Goal: Information Seeking & Learning: Learn about a topic

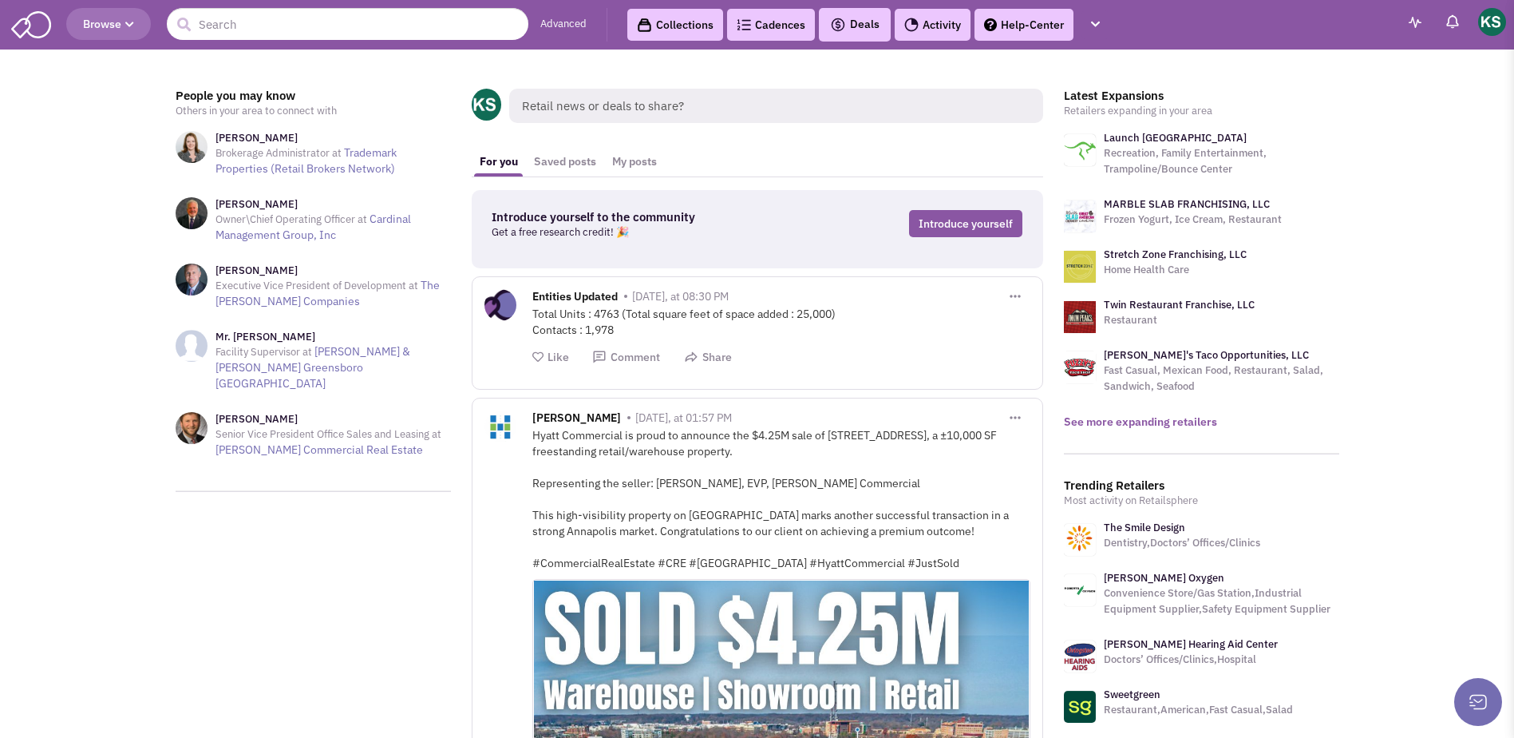
click at [1181, 421] on link "See more expanding retailers" at bounding box center [1140, 421] width 153 height 14
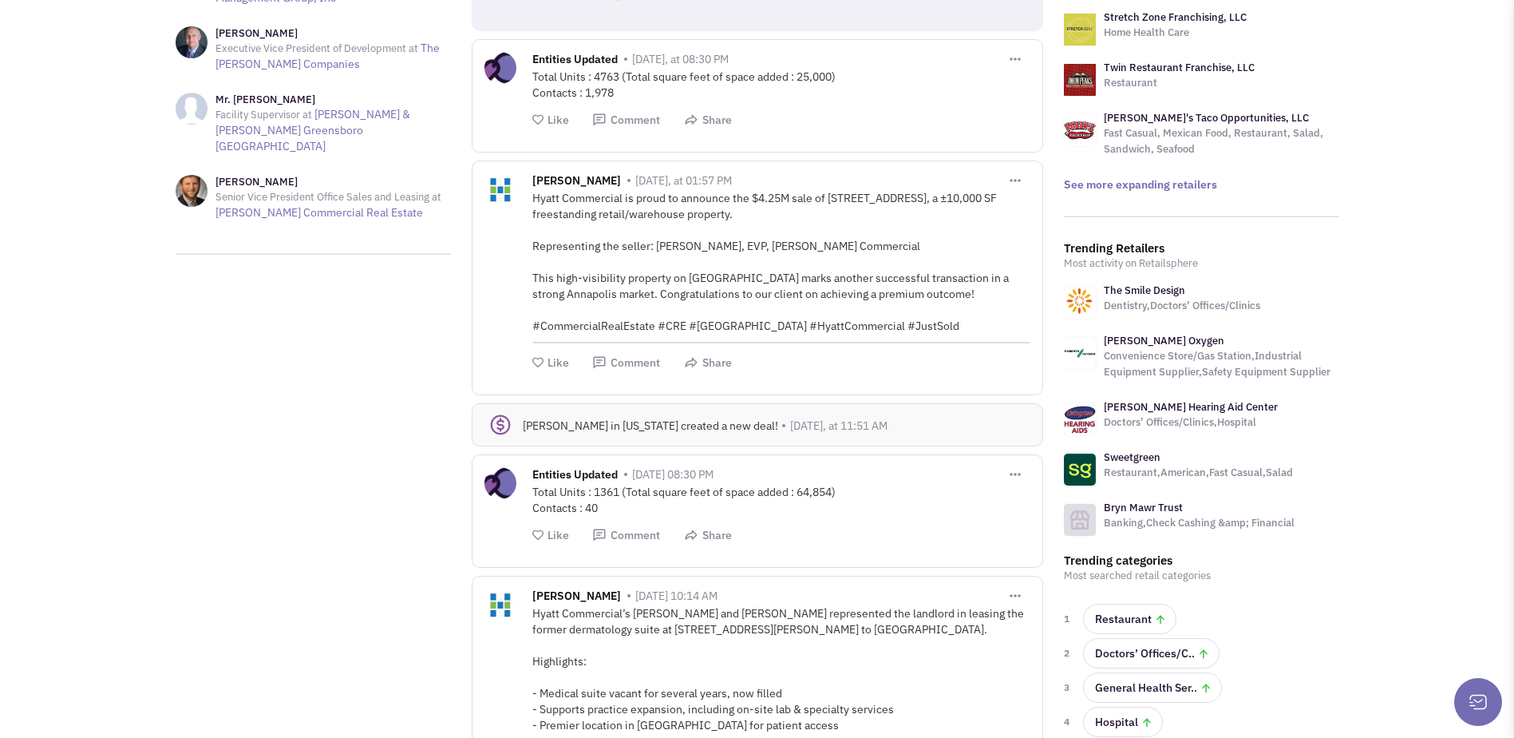
scroll to position [239, 0]
click at [1126, 286] on link "The Smile Design" at bounding box center [1144, 288] width 81 height 14
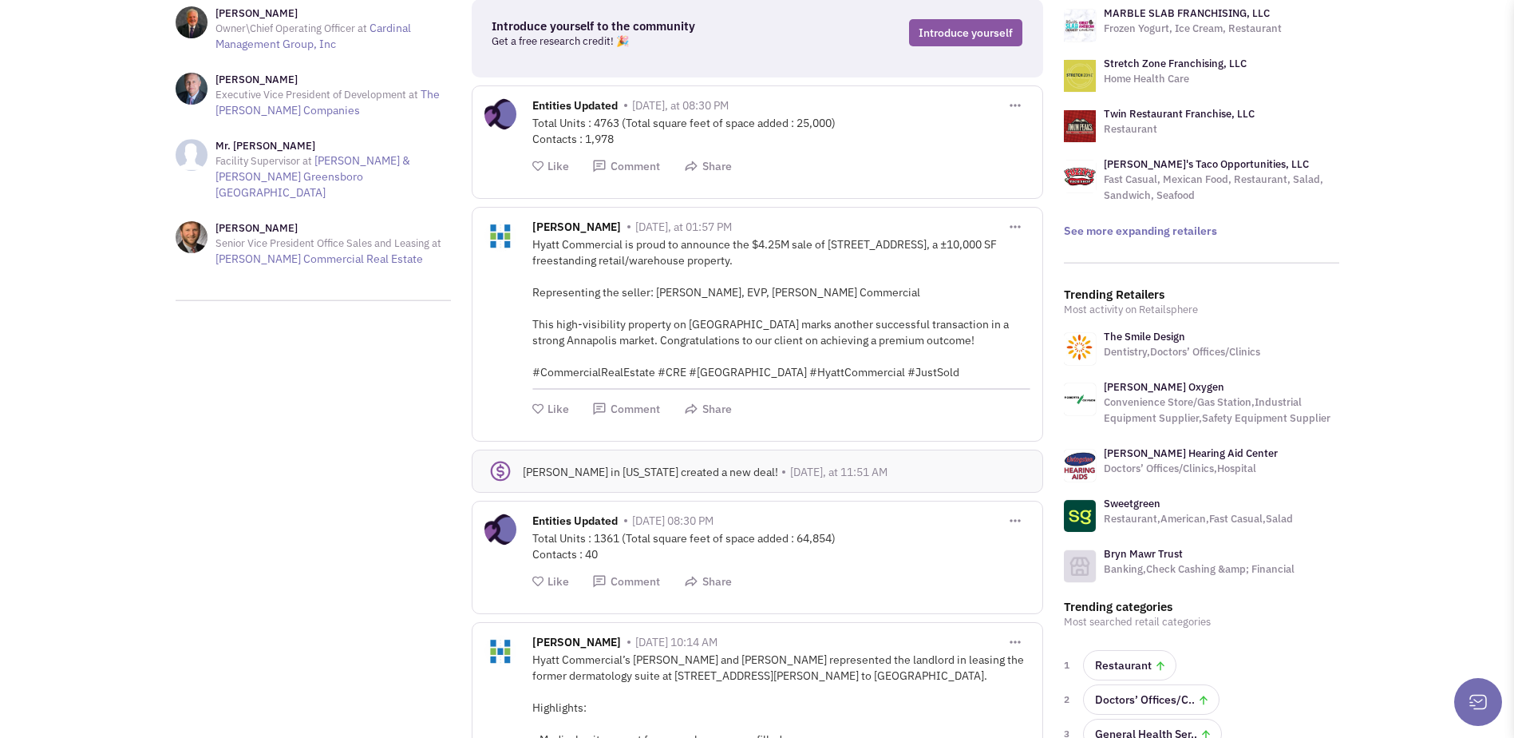
scroll to position [0, 0]
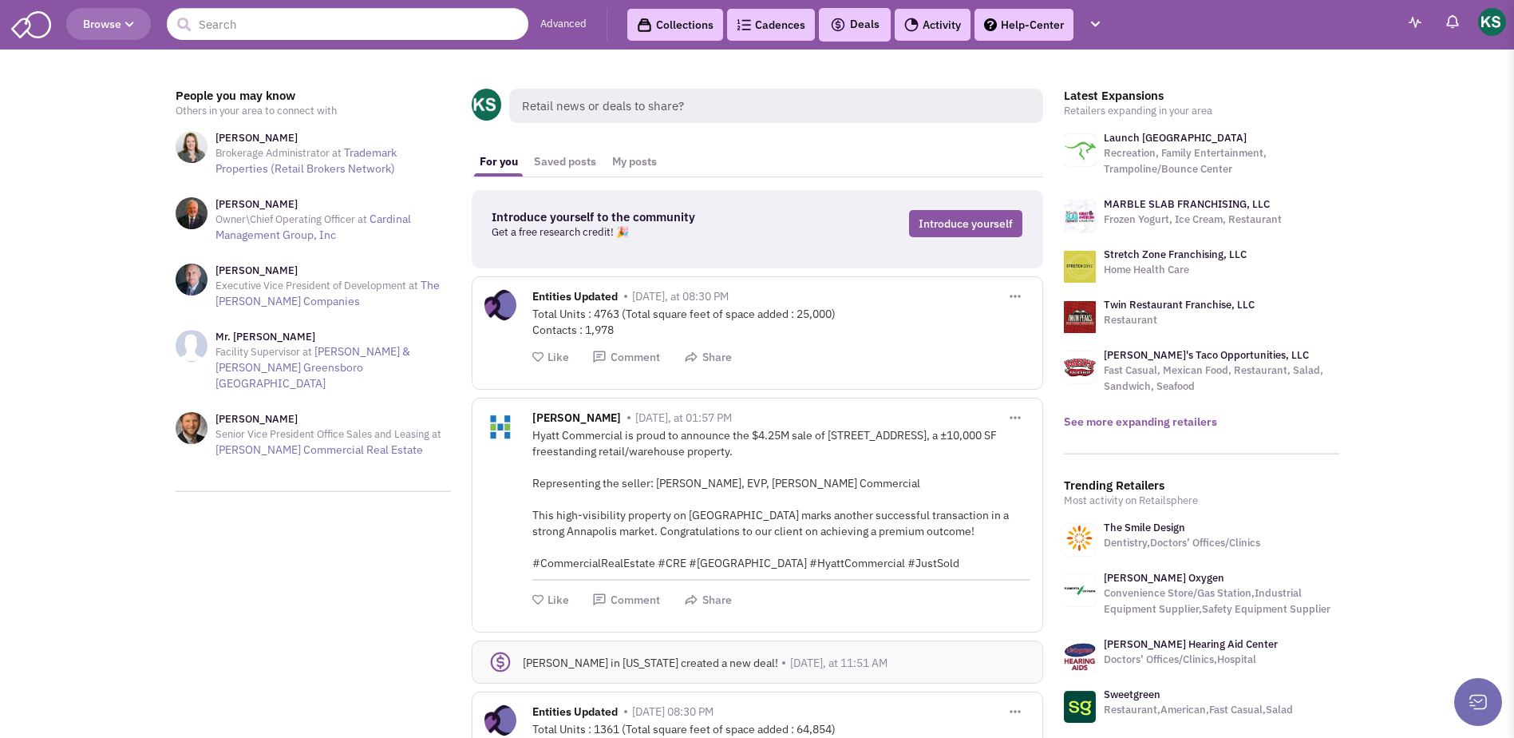
click at [1142, 422] on link "See more expanding retailers" at bounding box center [1140, 421] width 153 height 14
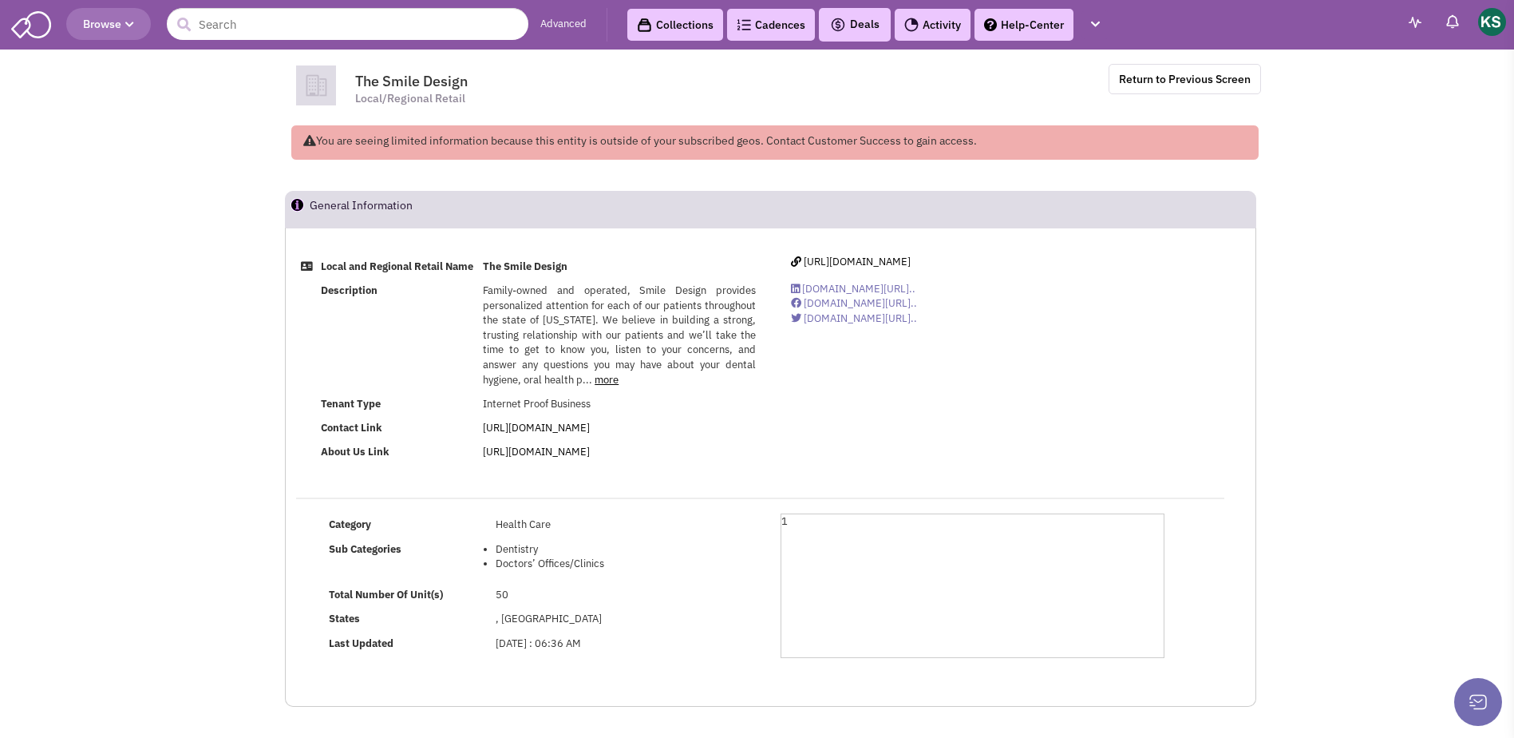
scroll to position [8, 0]
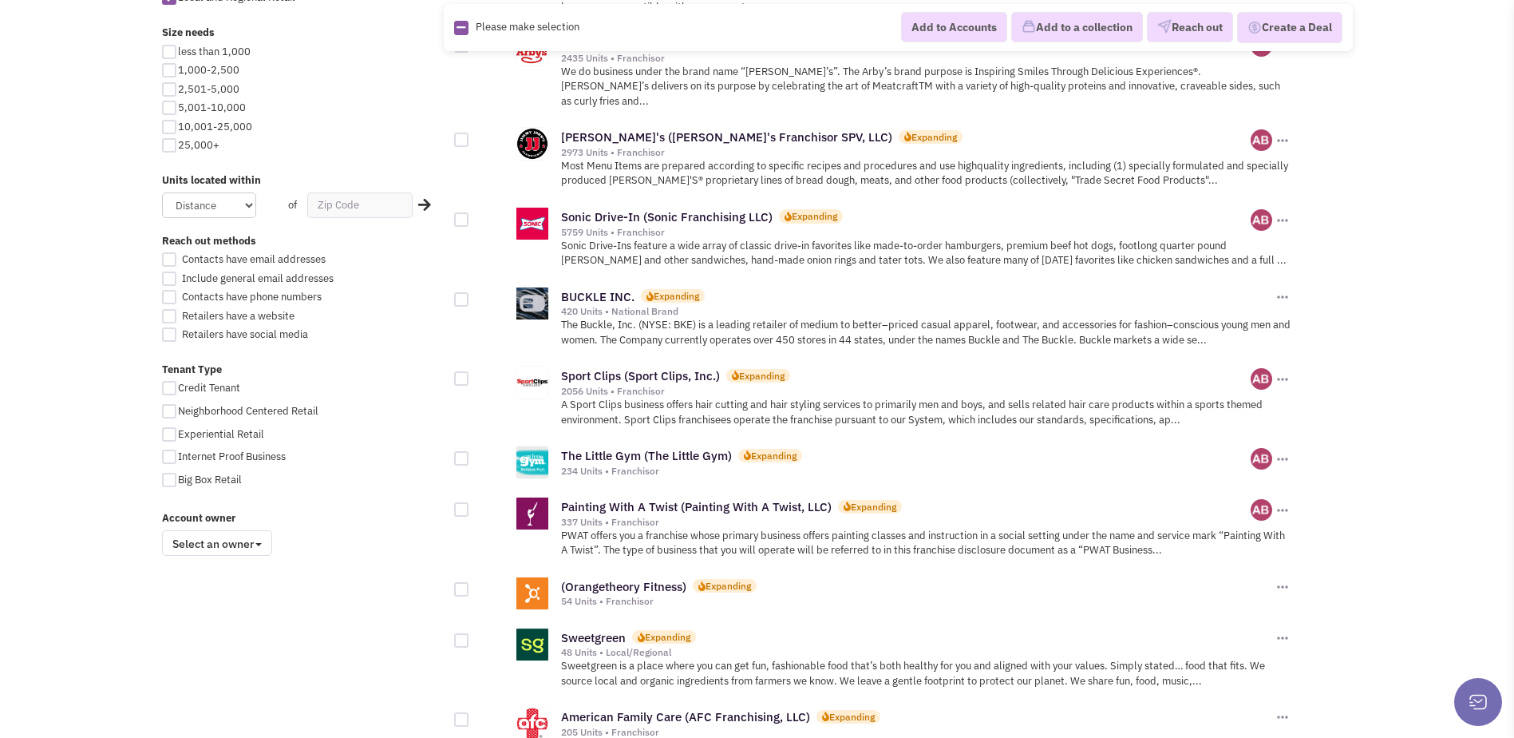
scroll to position [479, 0]
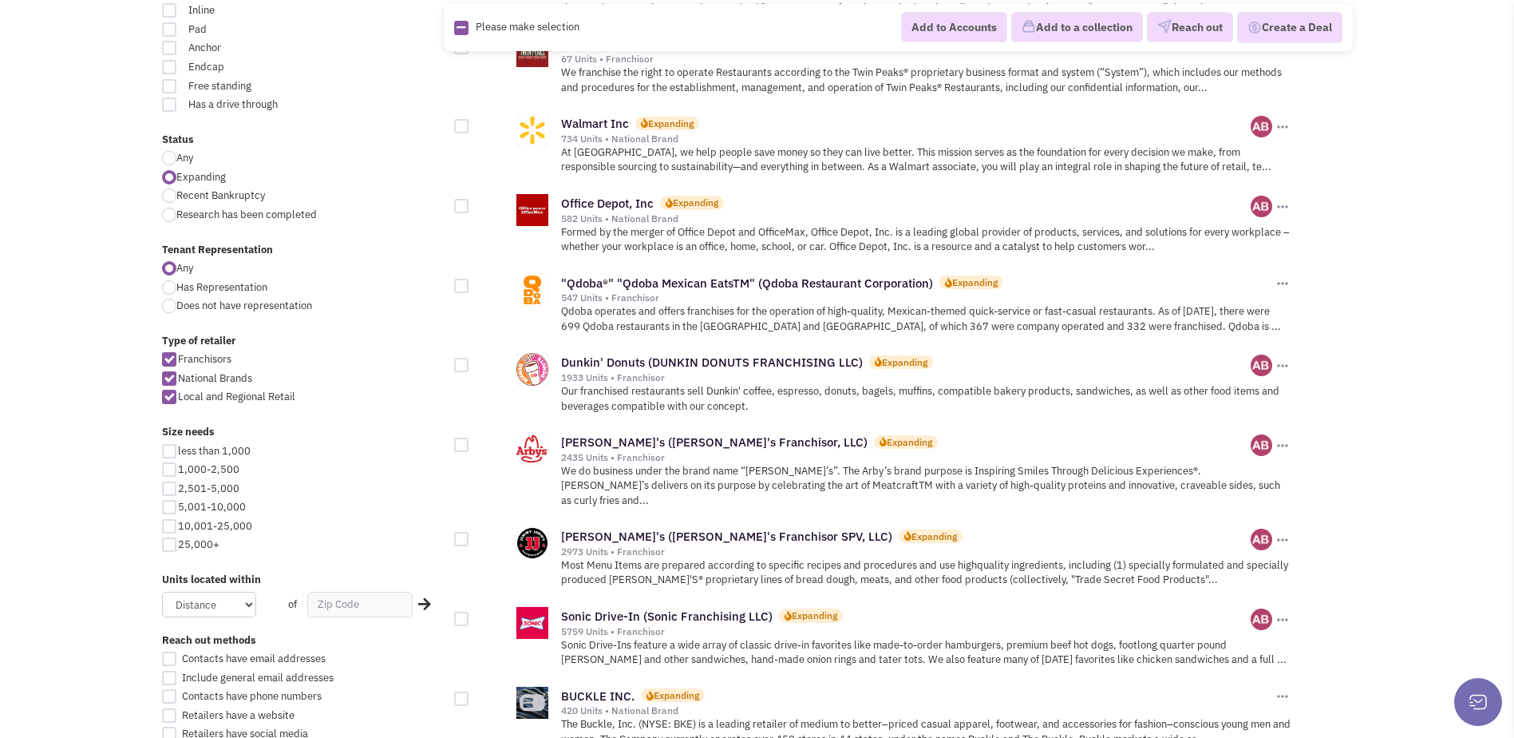
click at [170, 468] on div at bounding box center [169, 469] width 14 height 14
click at [178, 468] on input "1,000-2,500" at bounding box center [183, 470] width 10 height 10
checkbox input "true"
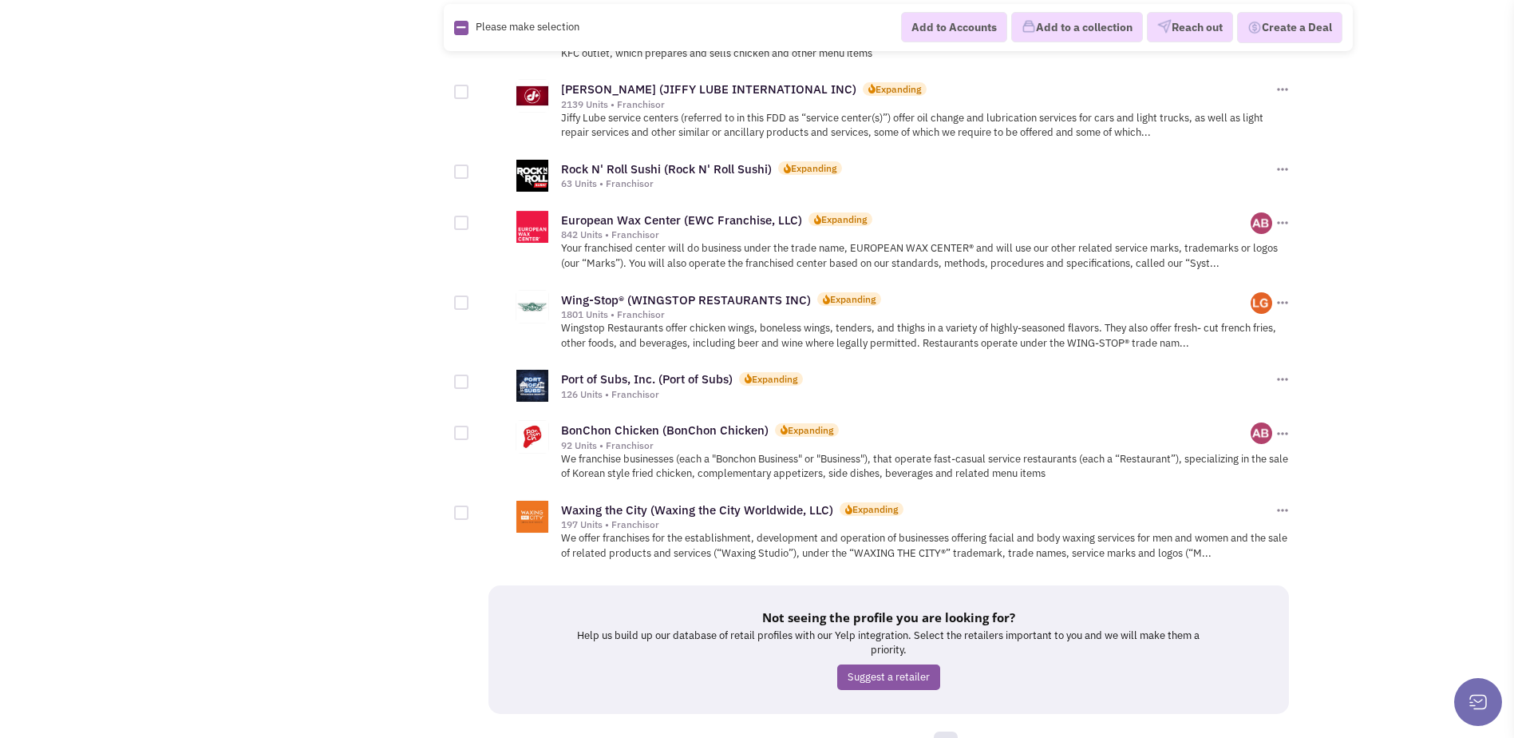
scroll to position [1597, 0]
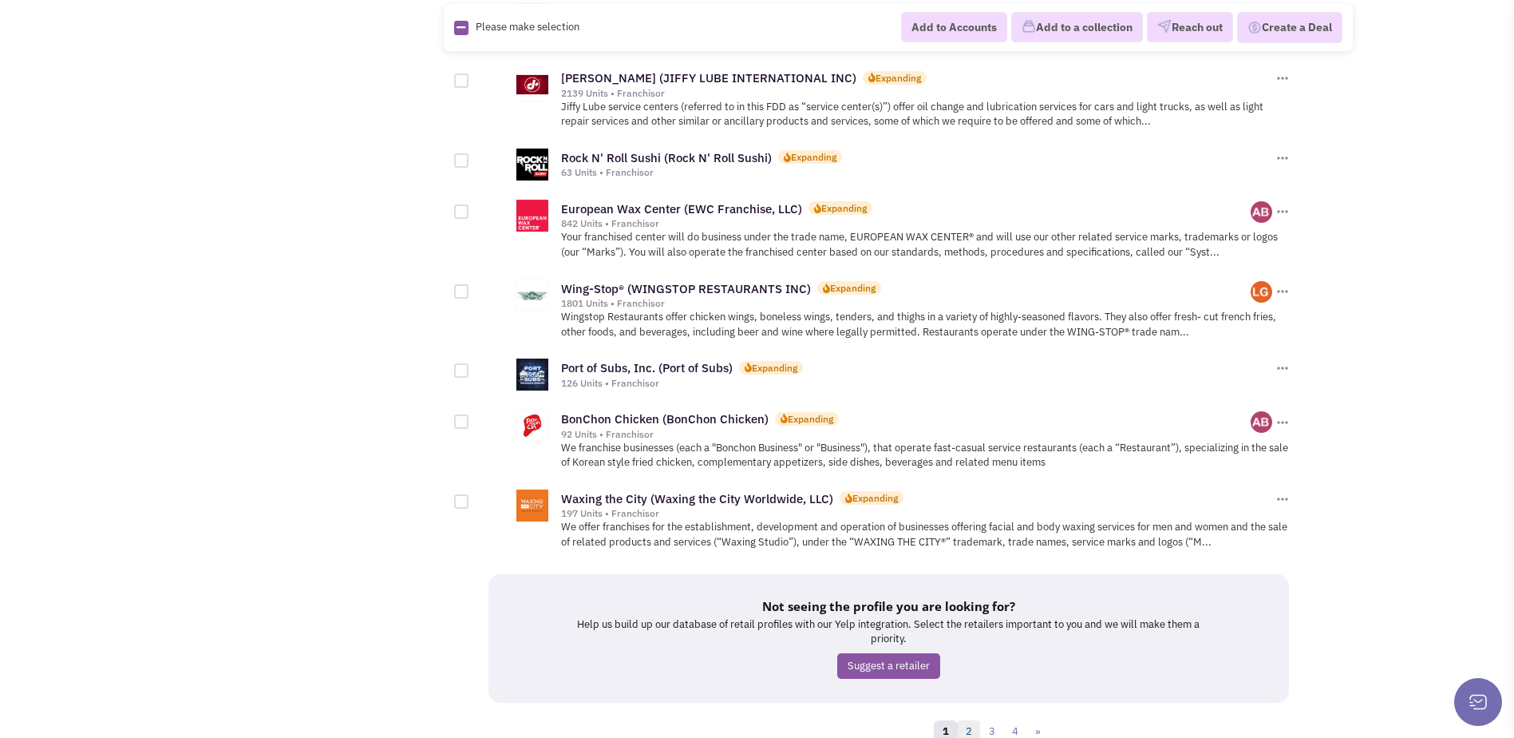
click at [973, 720] on link "2" at bounding box center [969, 732] width 24 height 24
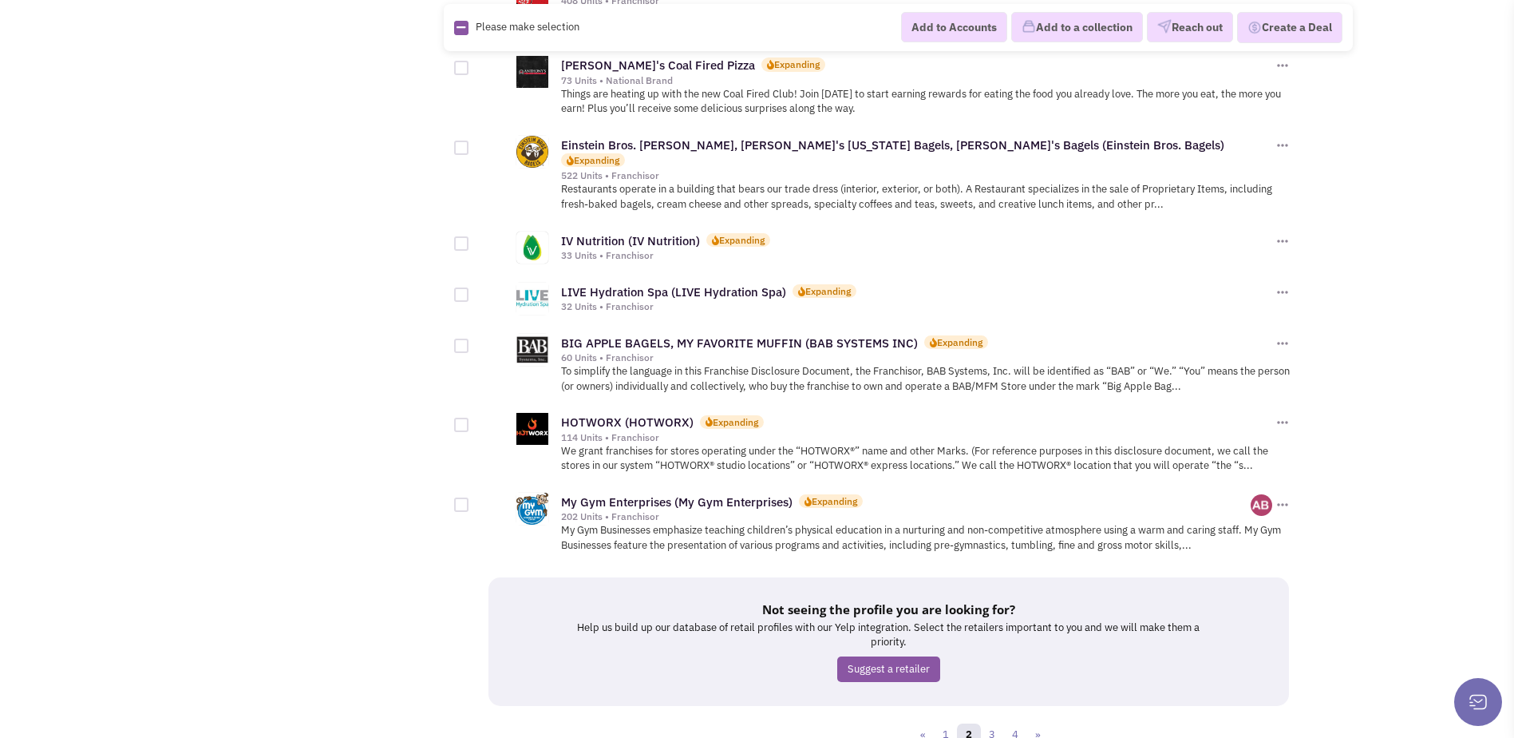
scroll to position [1645, 0]
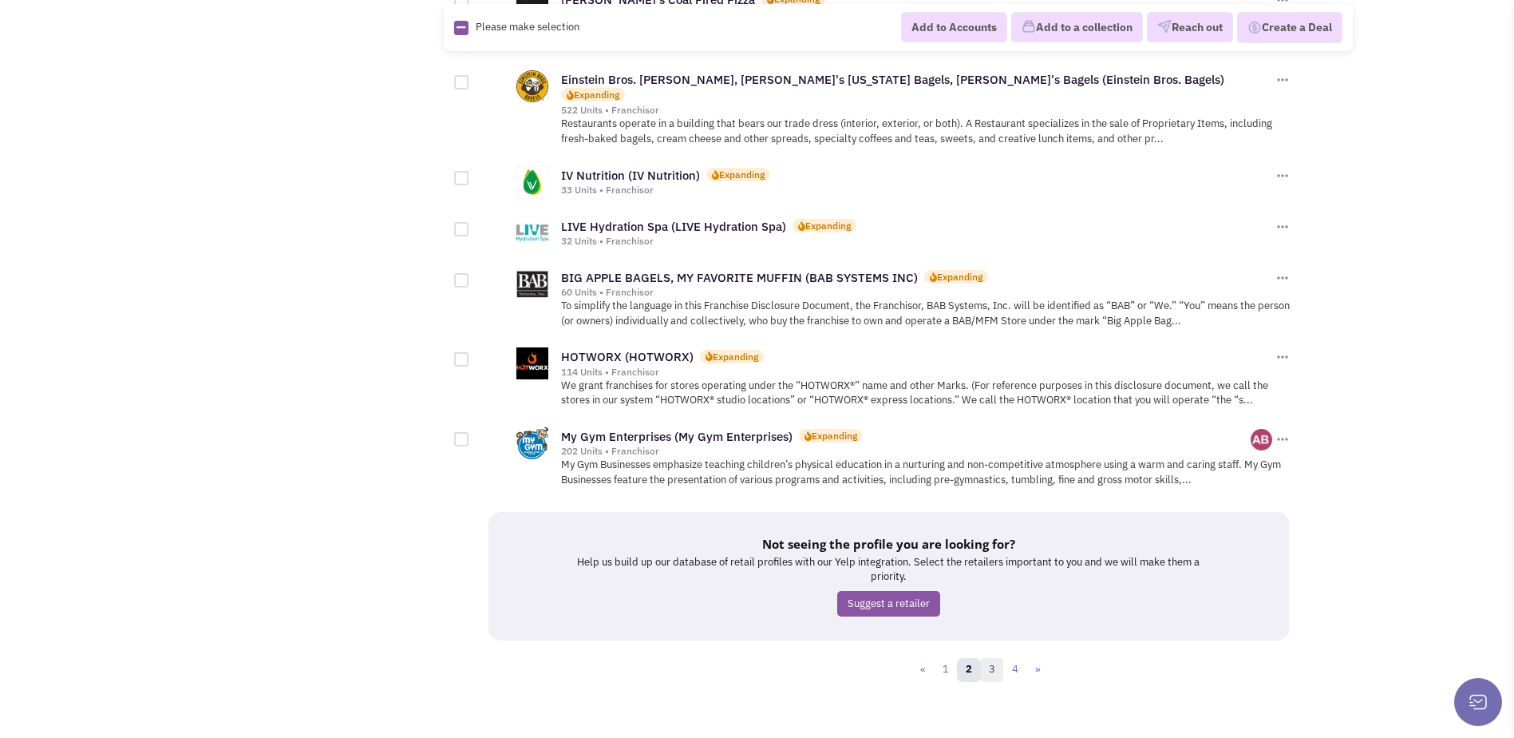
click at [992, 658] on link "3" at bounding box center [992, 670] width 24 height 24
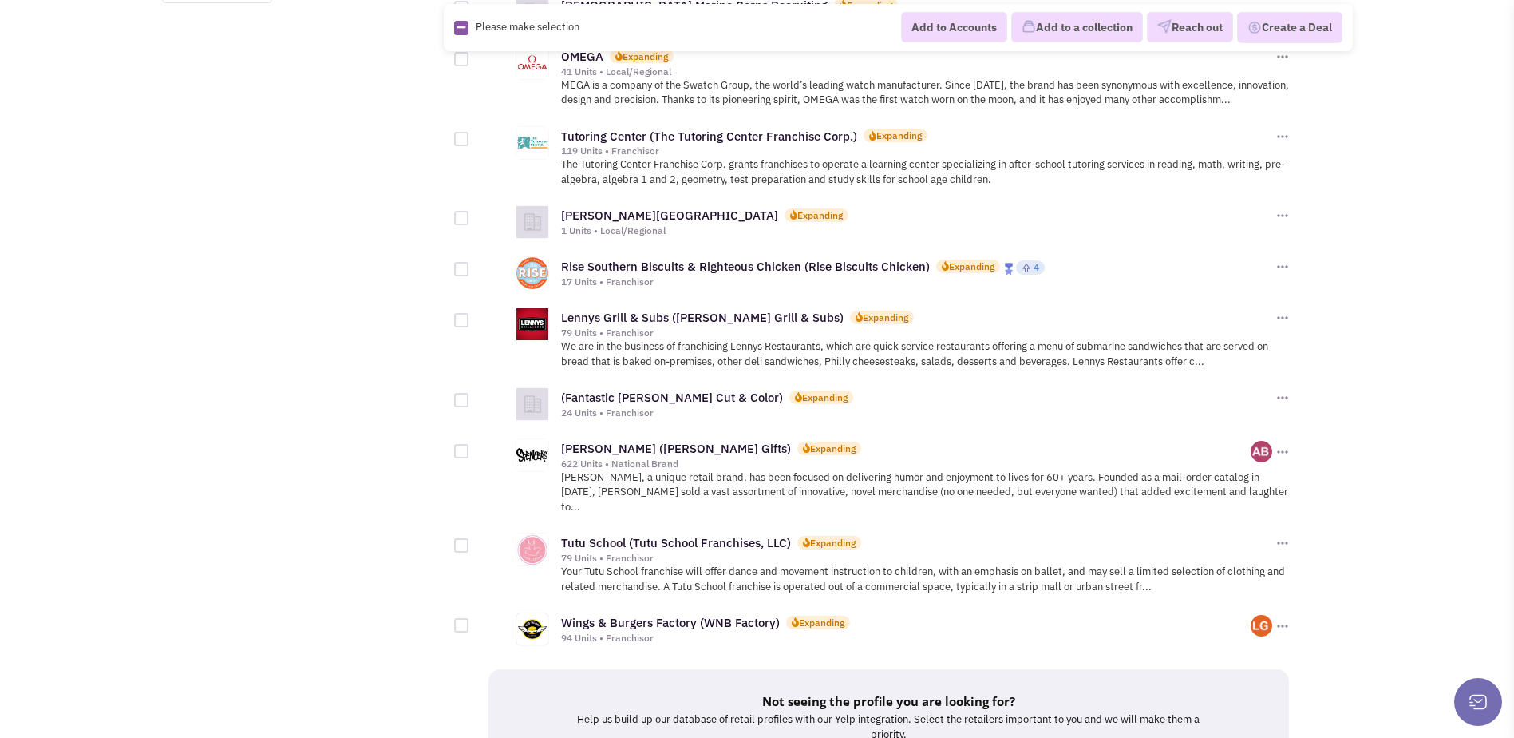
scroll to position [1517, 0]
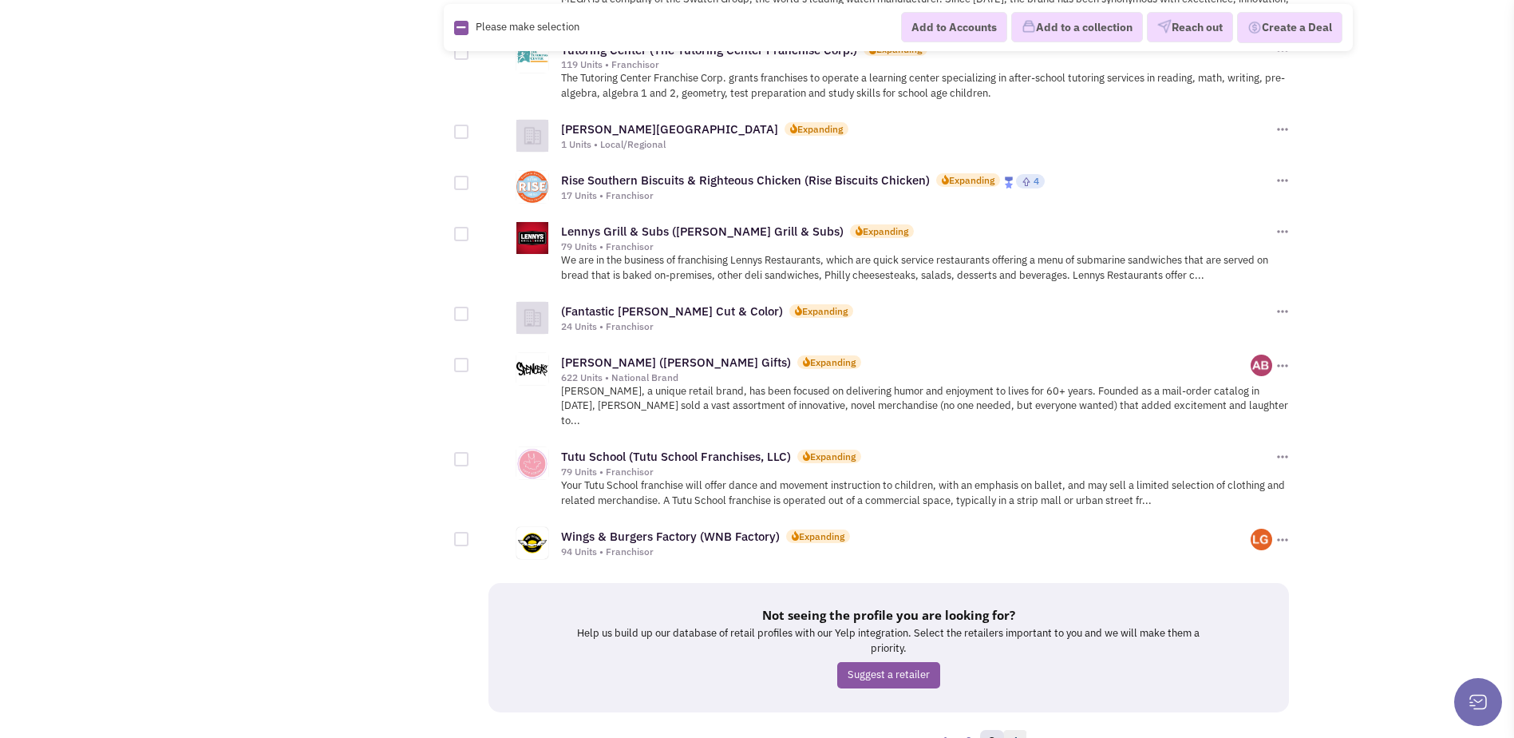
click at [1019, 730] on link "4" at bounding box center [1015, 742] width 24 height 24
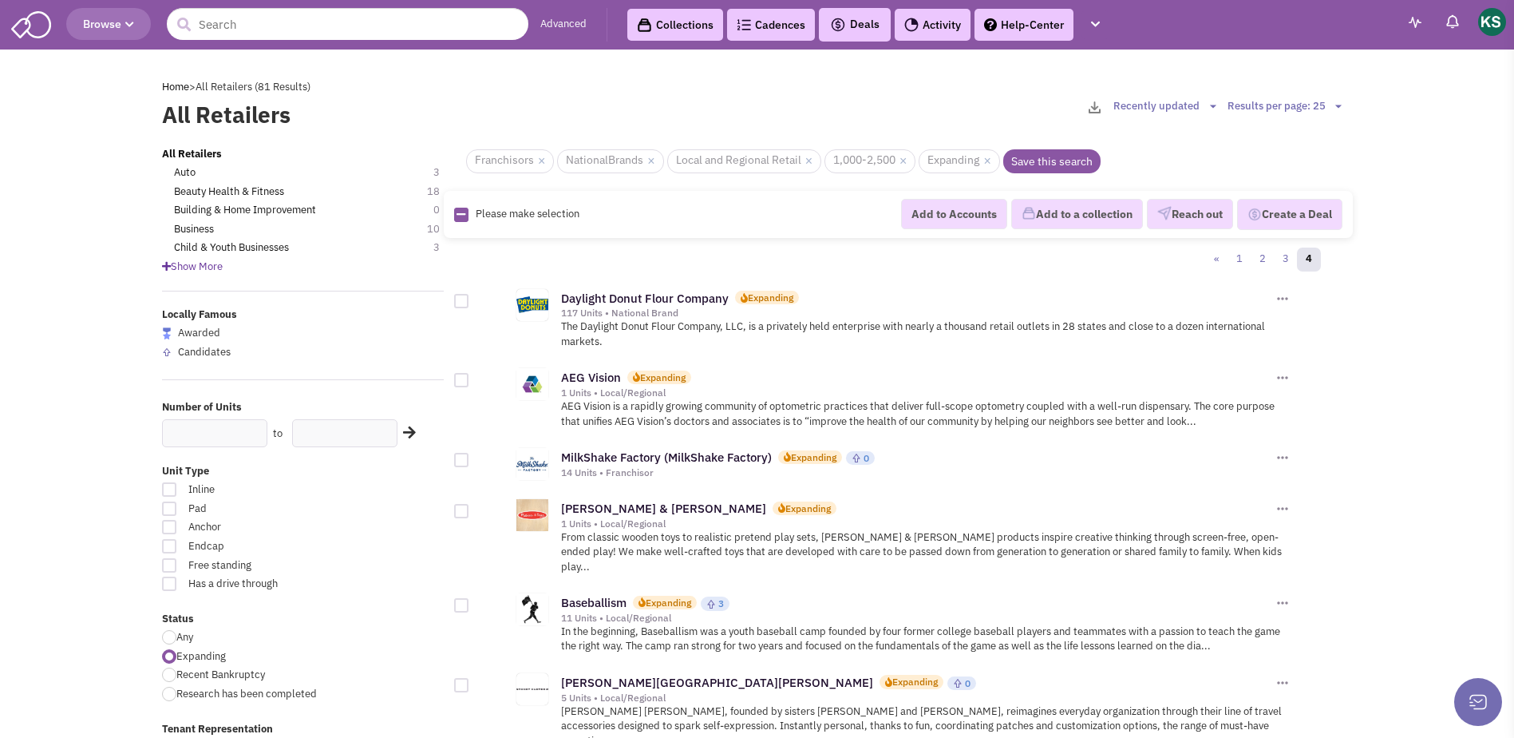
scroll to position [399, 0]
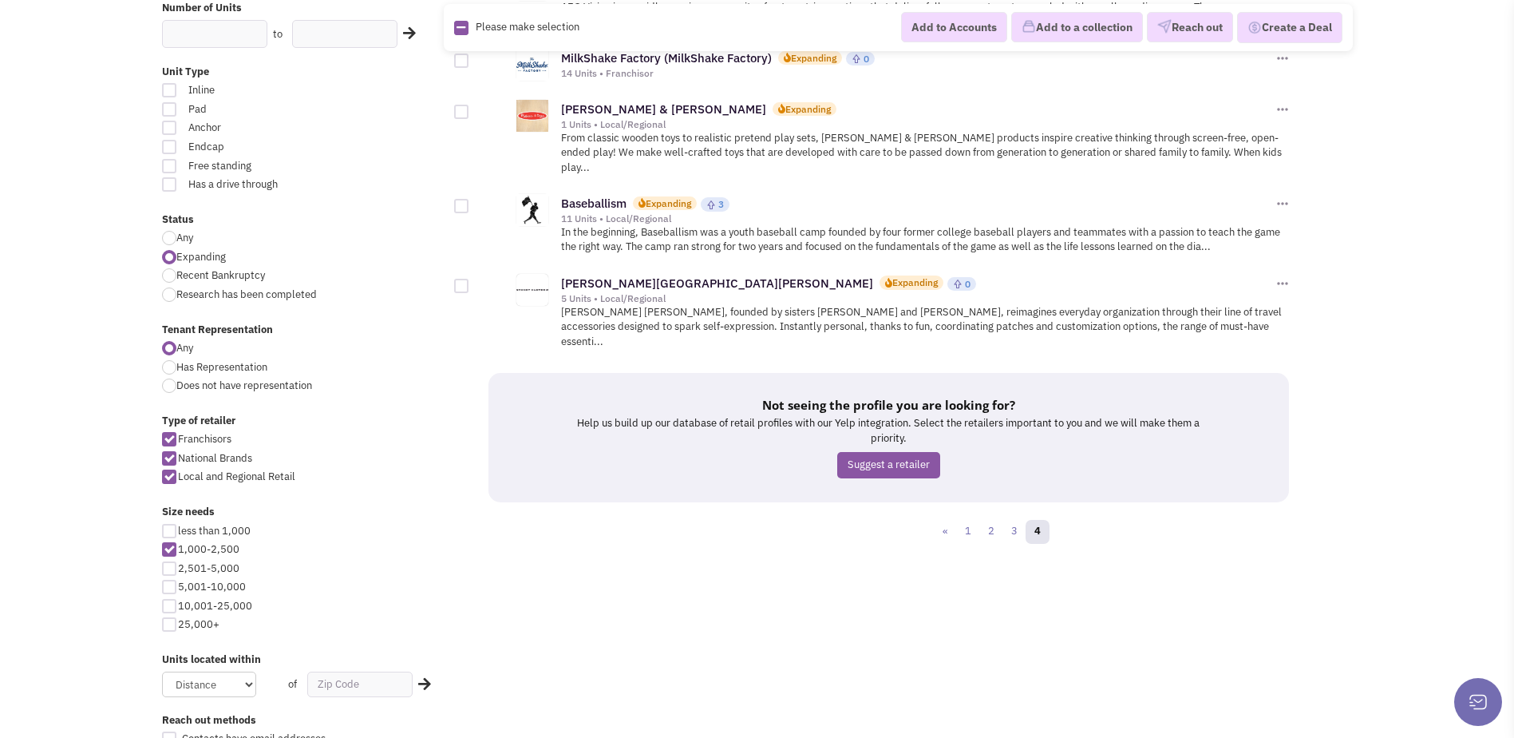
click at [166, 565] on div at bounding box center [169, 568] width 14 height 14
click at [178, 565] on input "2,501-5,000" at bounding box center [183, 569] width 10 height 10
checkbox input "true"
click at [174, 545] on div at bounding box center [169, 549] width 14 height 14
click at [178, 545] on input "1,000-2,500" at bounding box center [183, 550] width 10 height 10
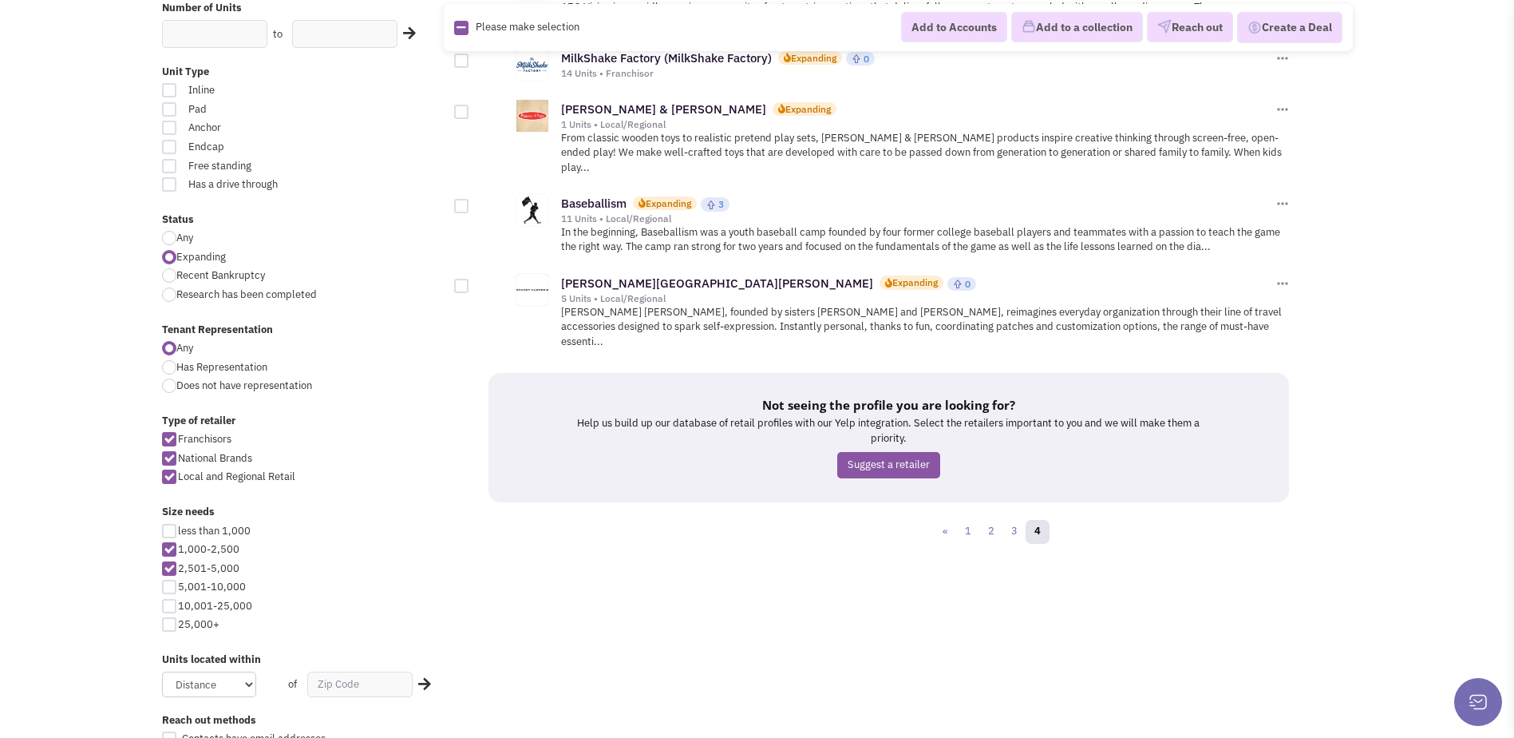
checkbox input "false"
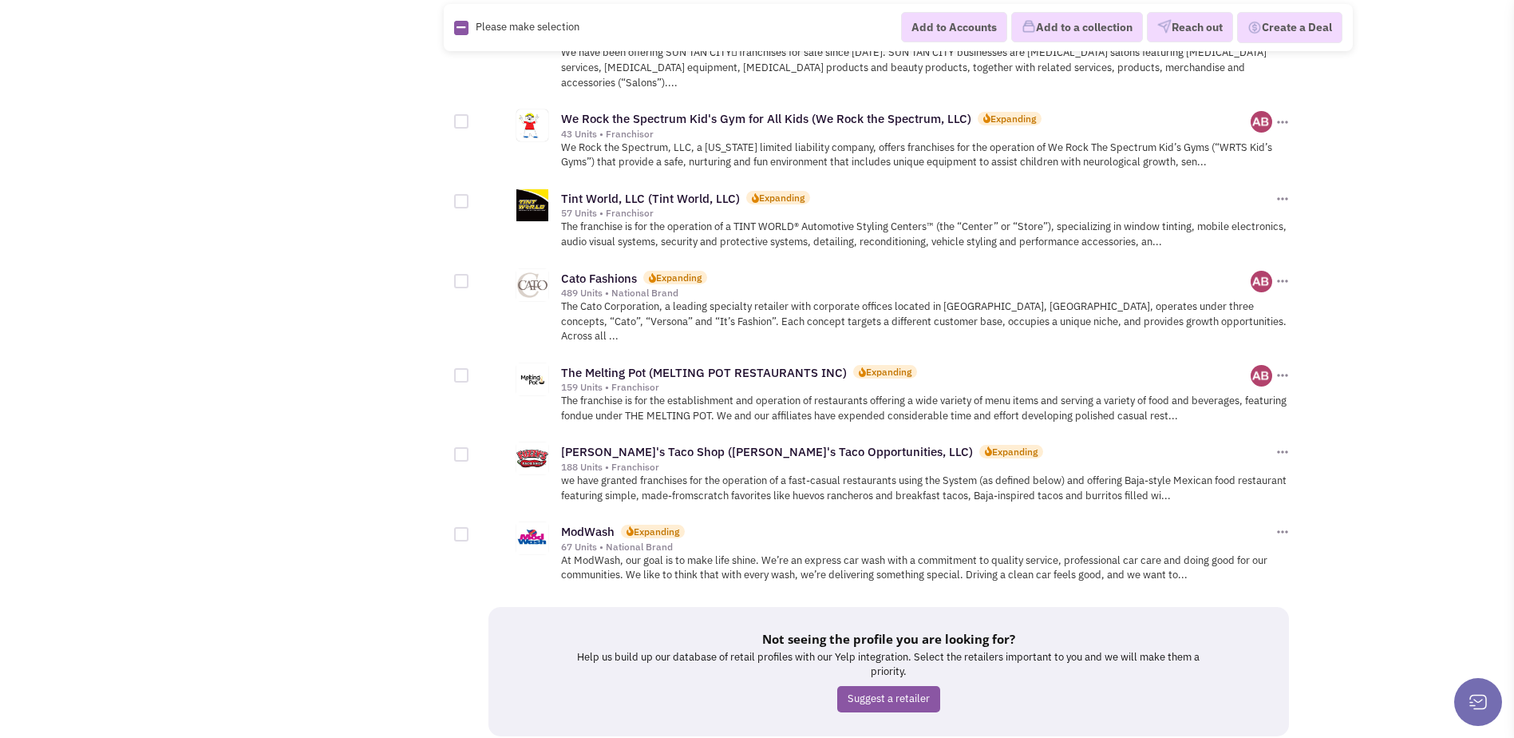
scroll to position [1645, 0]
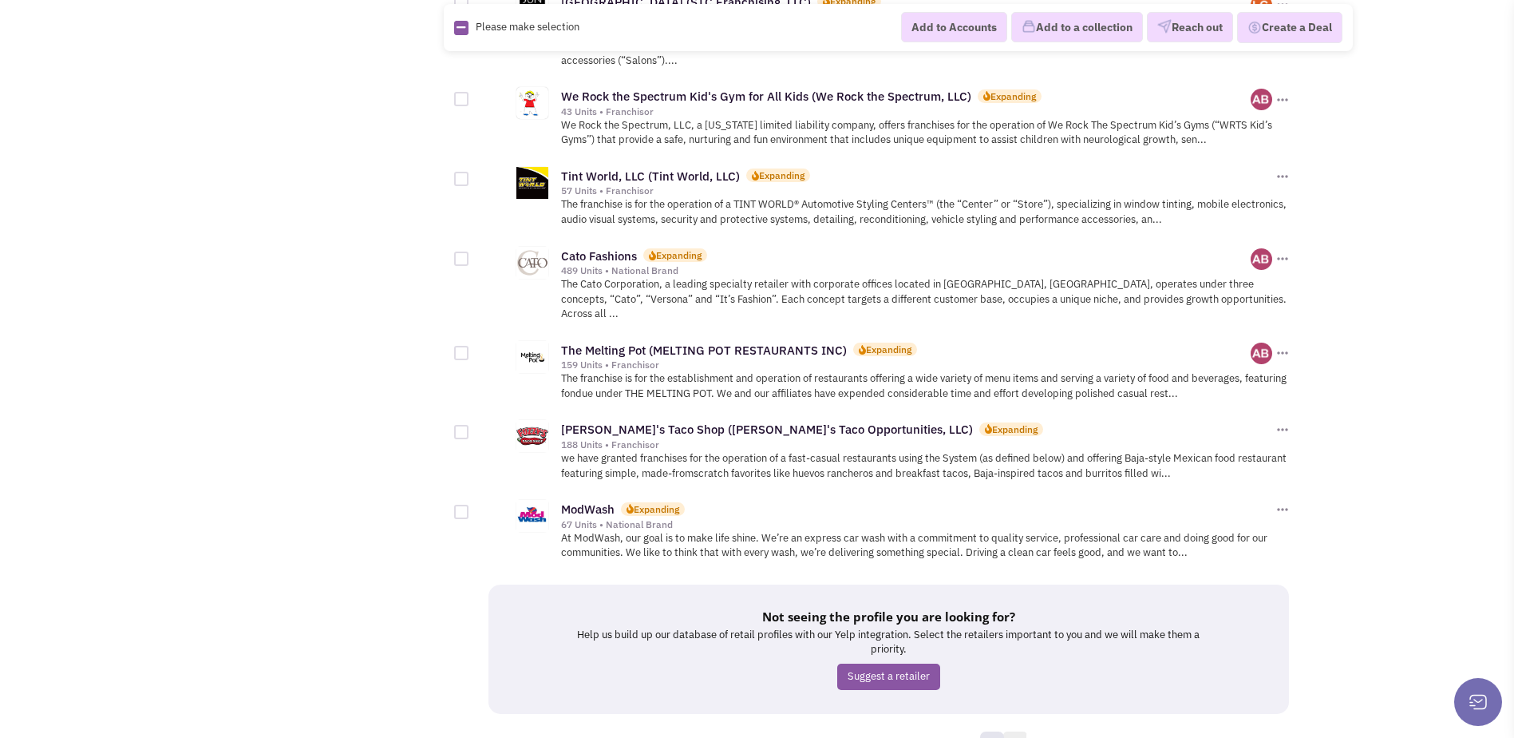
click at [1011, 731] on link "2" at bounding box center [1015, 743] width 24 height 24
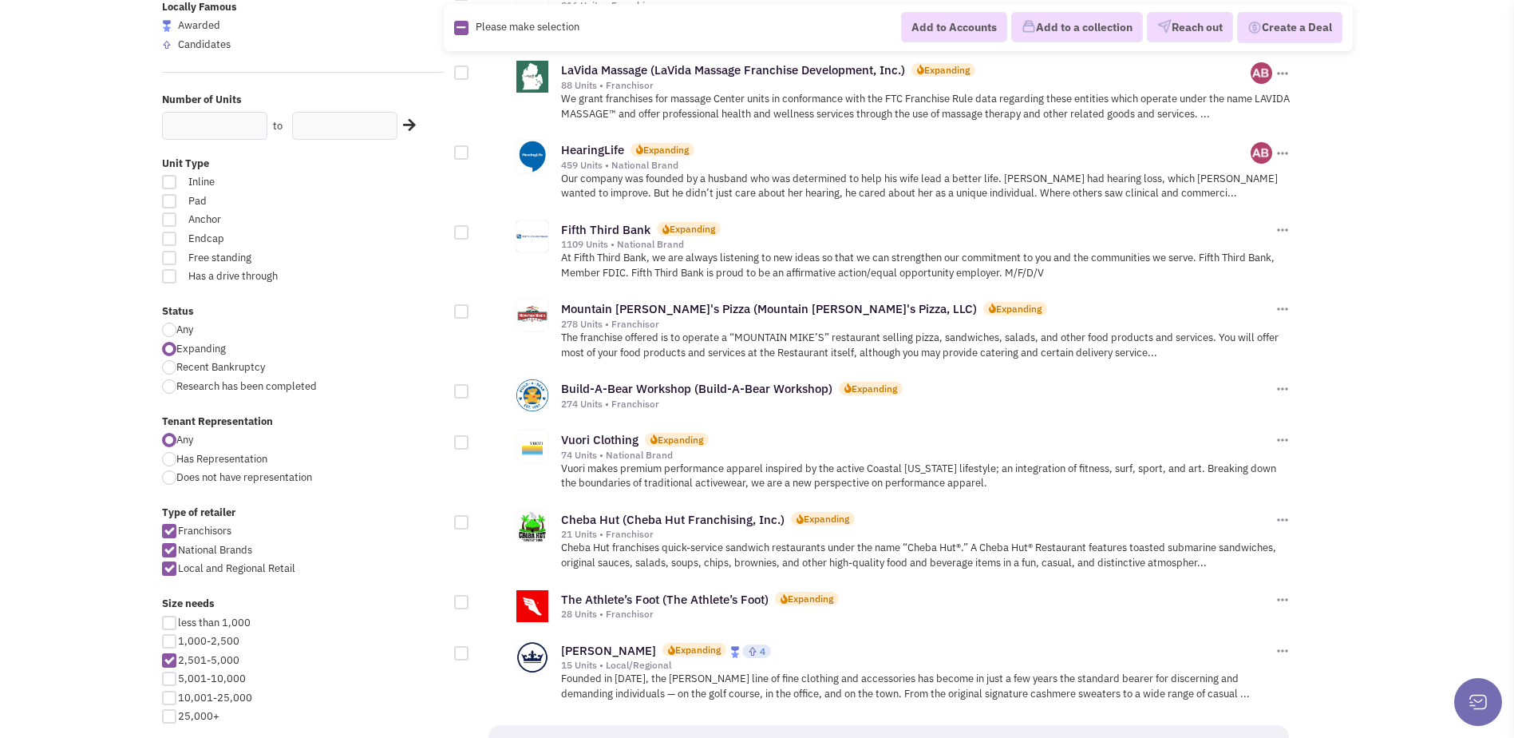
scroll to position [399, 0]
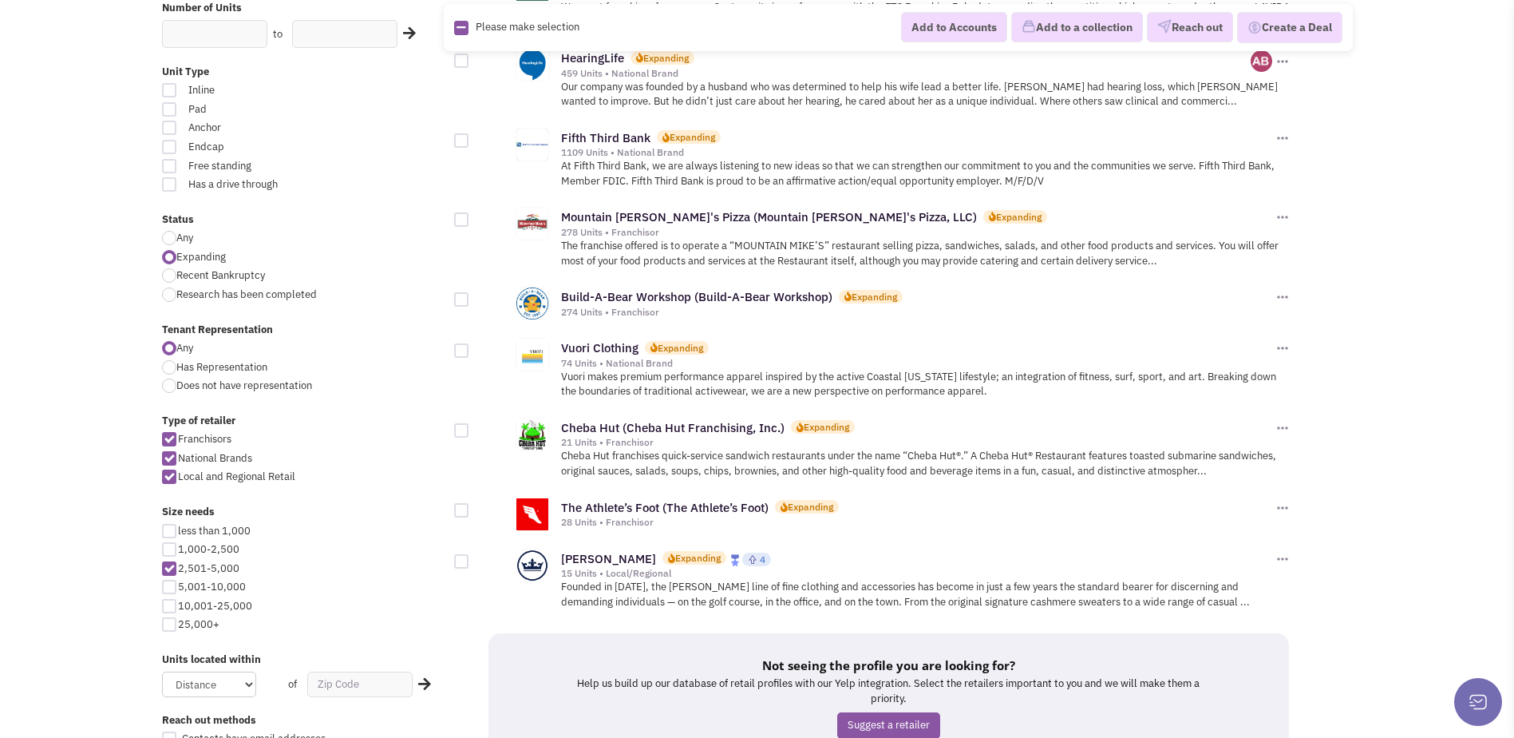
click at [176, 586] on label "5,001-10,000" at bounding box center [303, 587] width 283 height 15
click at [178, 586] on input "5,001-10,000" at bounding box center [183, 588] width 10 height 10
checkbox input "true"
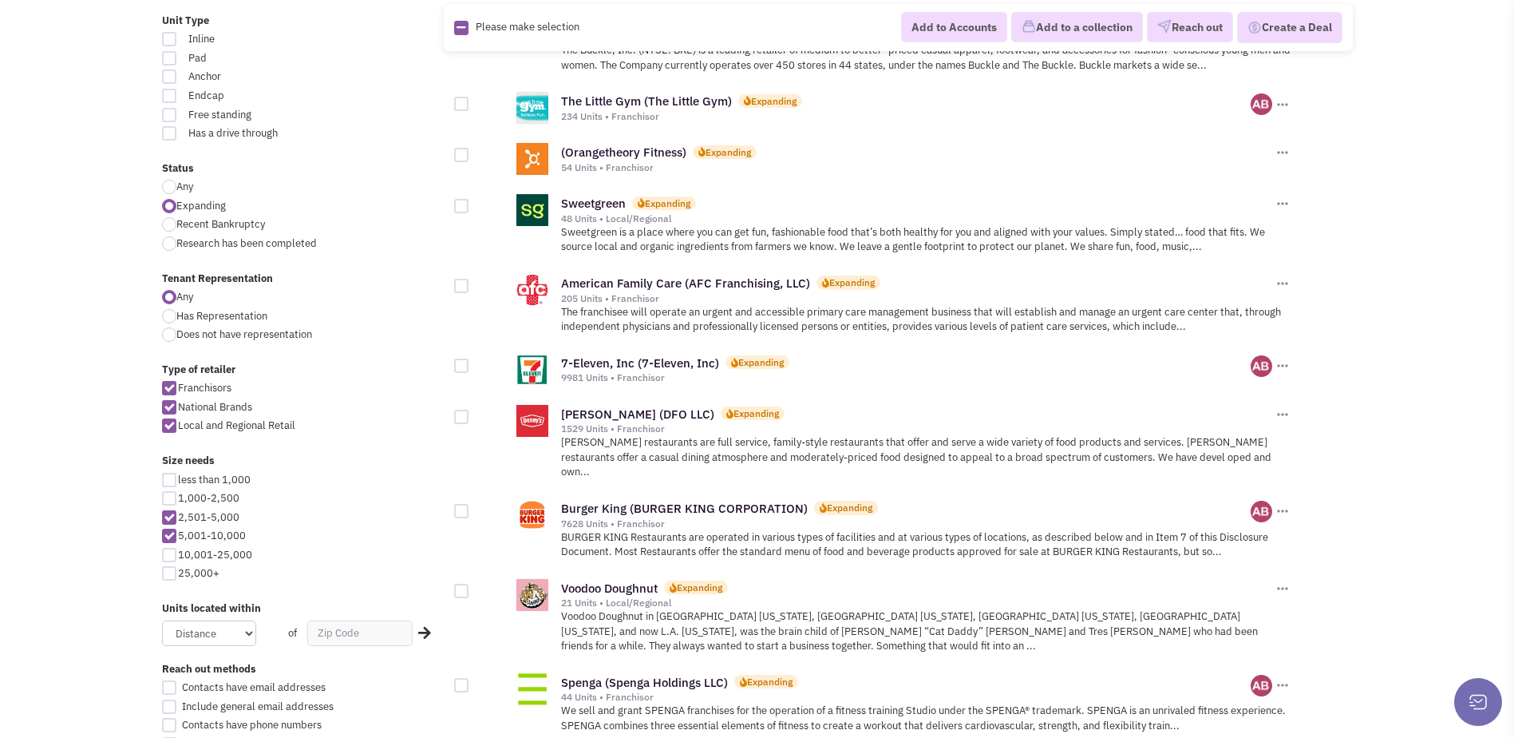
scroll to position [479, 0]
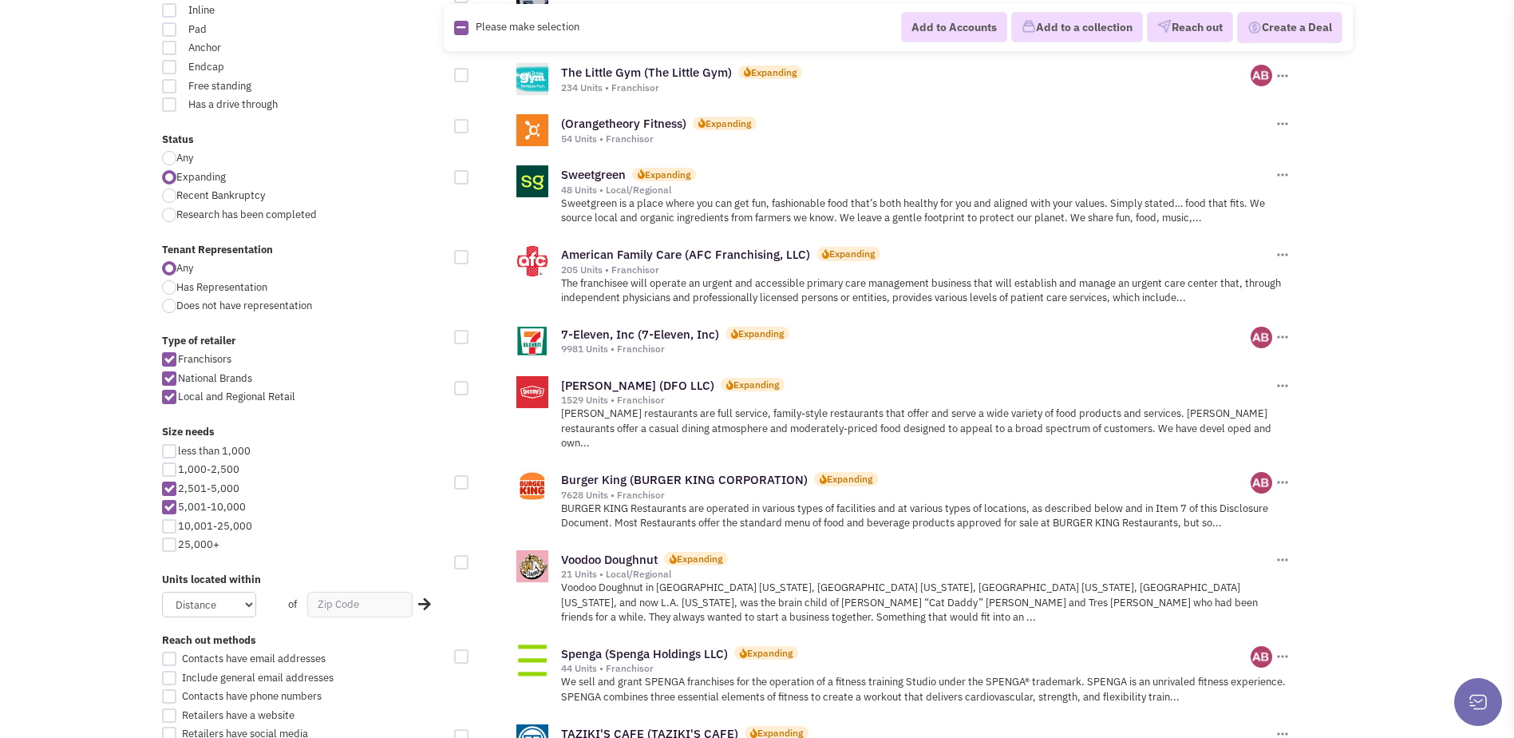
drag, startPoint x: 170, startPoint y: 490, endPoint x: 294, endPoint y: 489, distance: 123.7
click at [172, 490] on div at bounding box center [169, 488] width 14 height 14
click at [178, 490] on input "2,501-5,000" at bounding box center [183, 490] width 10 height 10
checkbox input "false"
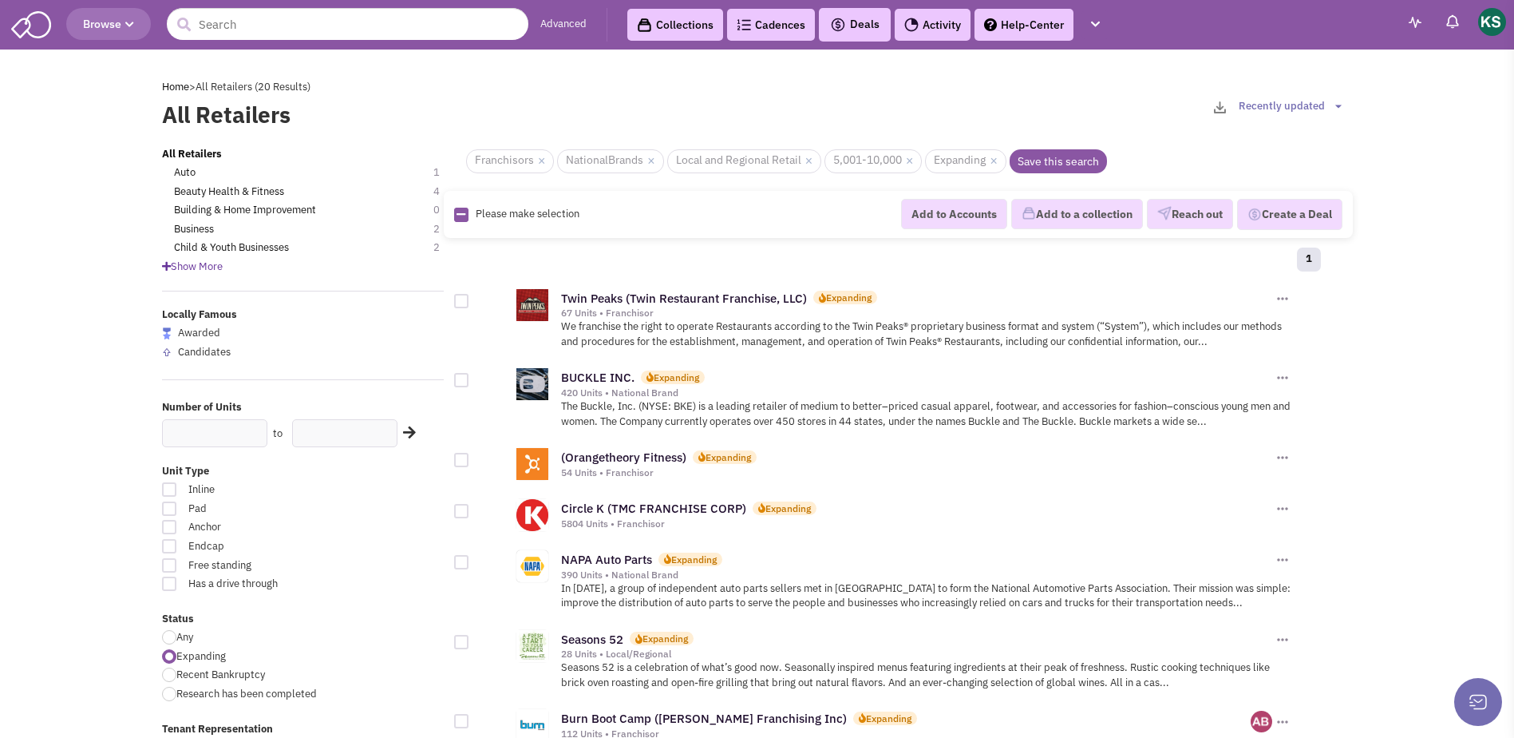
click at [27, 25] on img at bounding box center [31, 23] width 40 height 30
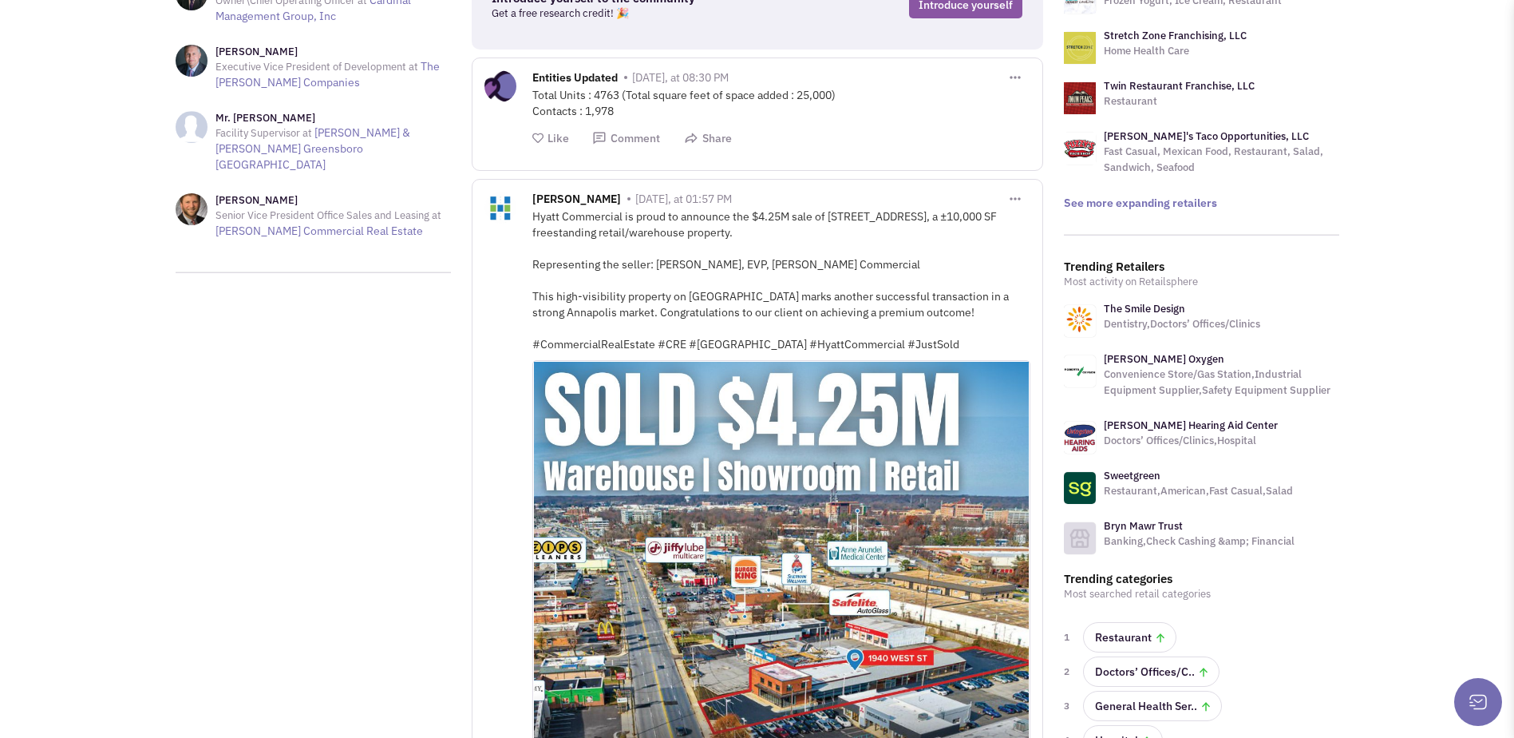
scroll to position [239, 0]
